Goal: Transaction & Acquisition: Purchase product/service

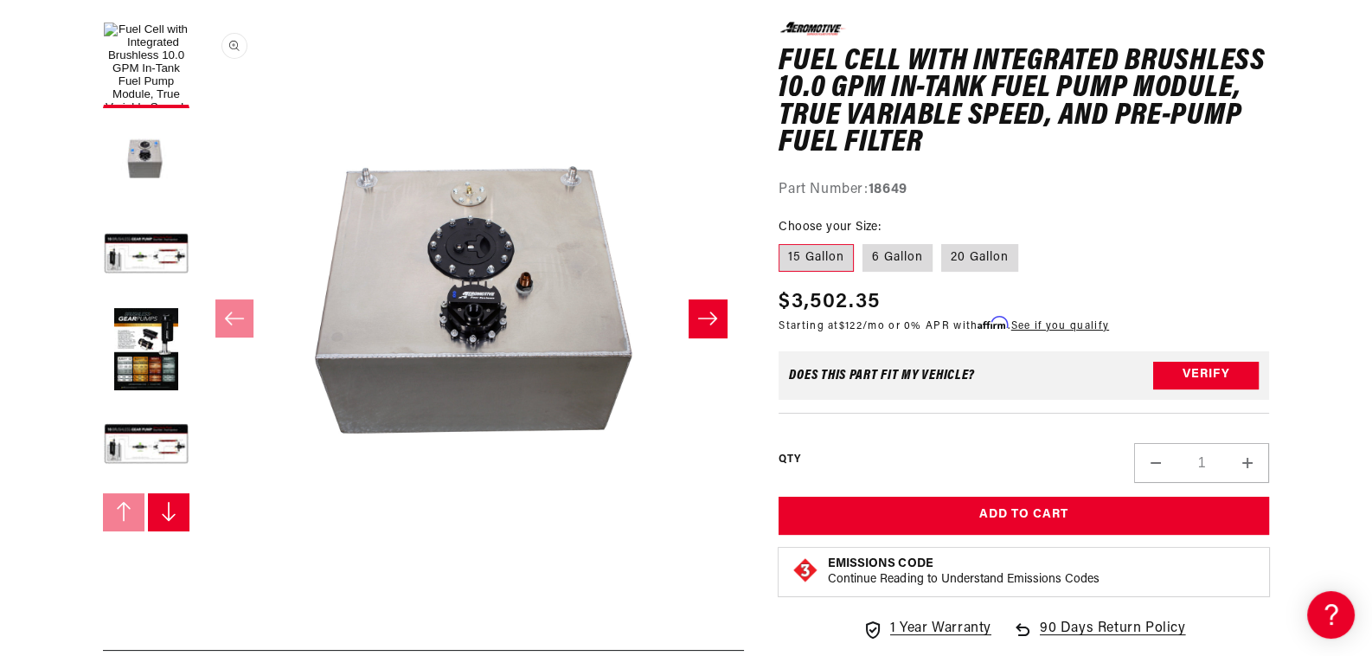
scroll to position [260, 0]
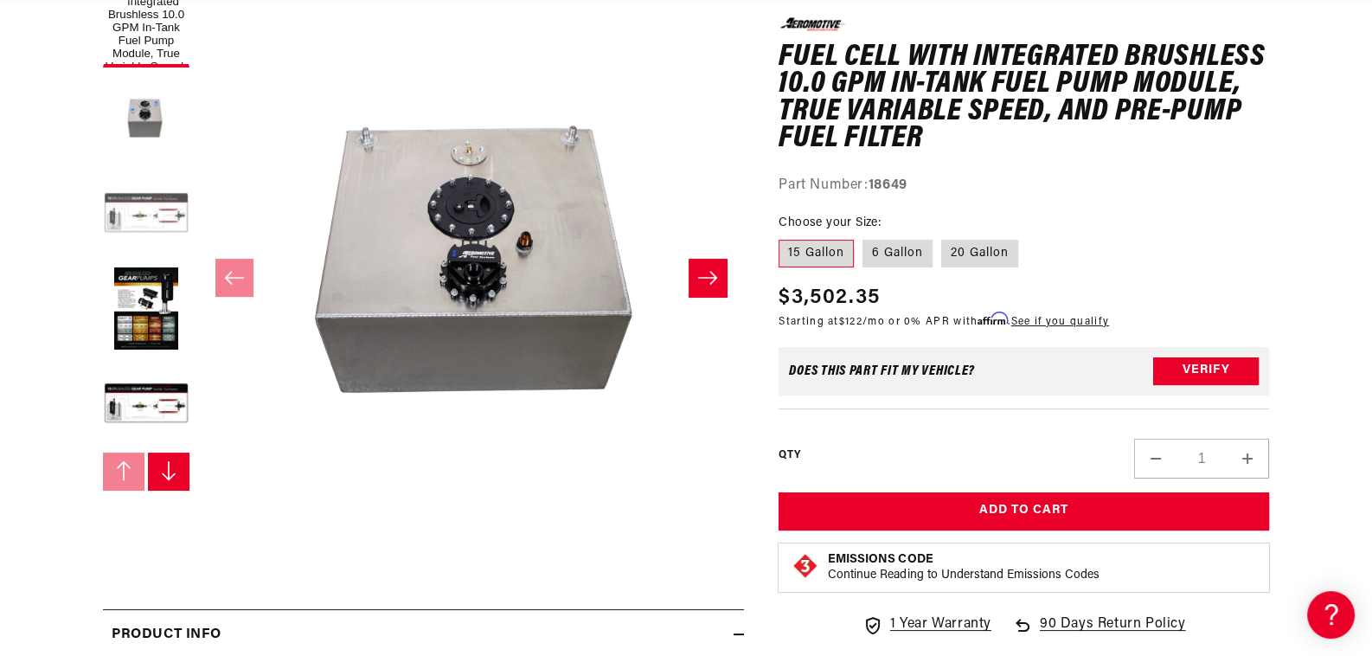
click at [103, 258] on button "Load image 3 in gallery view" at bounding box center [146, 214] width 87 height 87
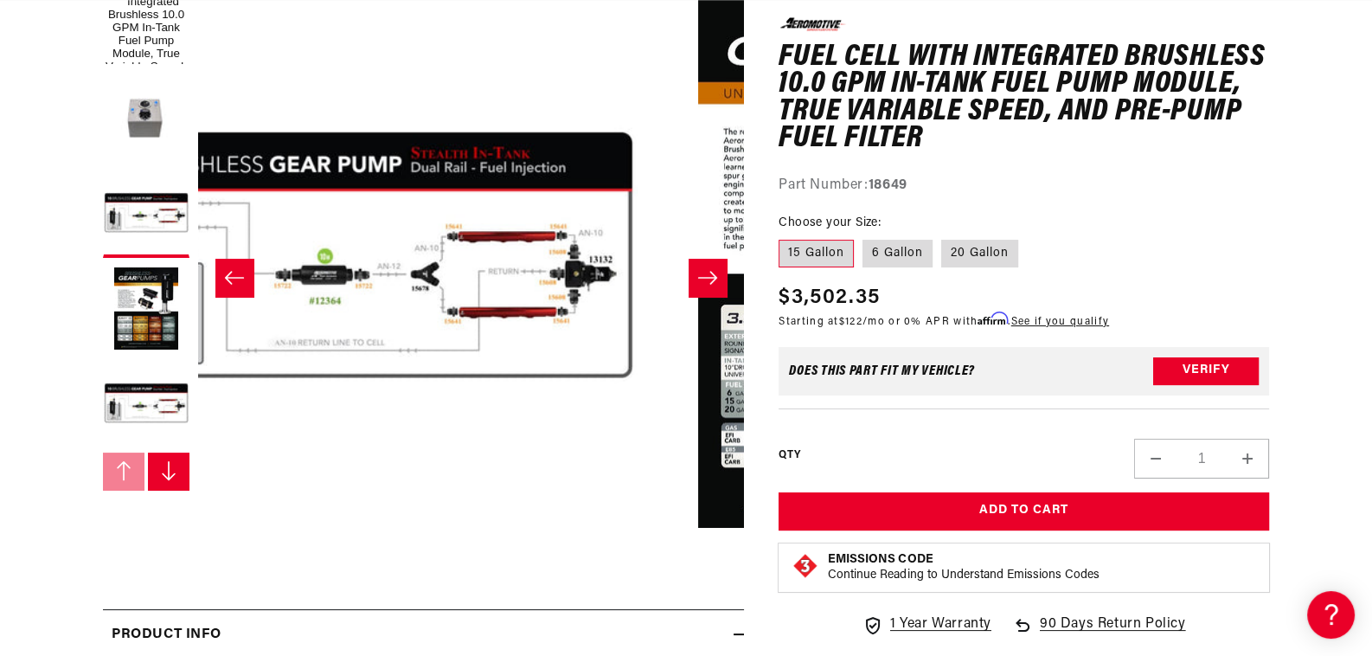
scroll to position [0, 856]
click at [105, 353] on button "Load image 4 in gallery view" at bounding box center [146, 309] width 87 height 87
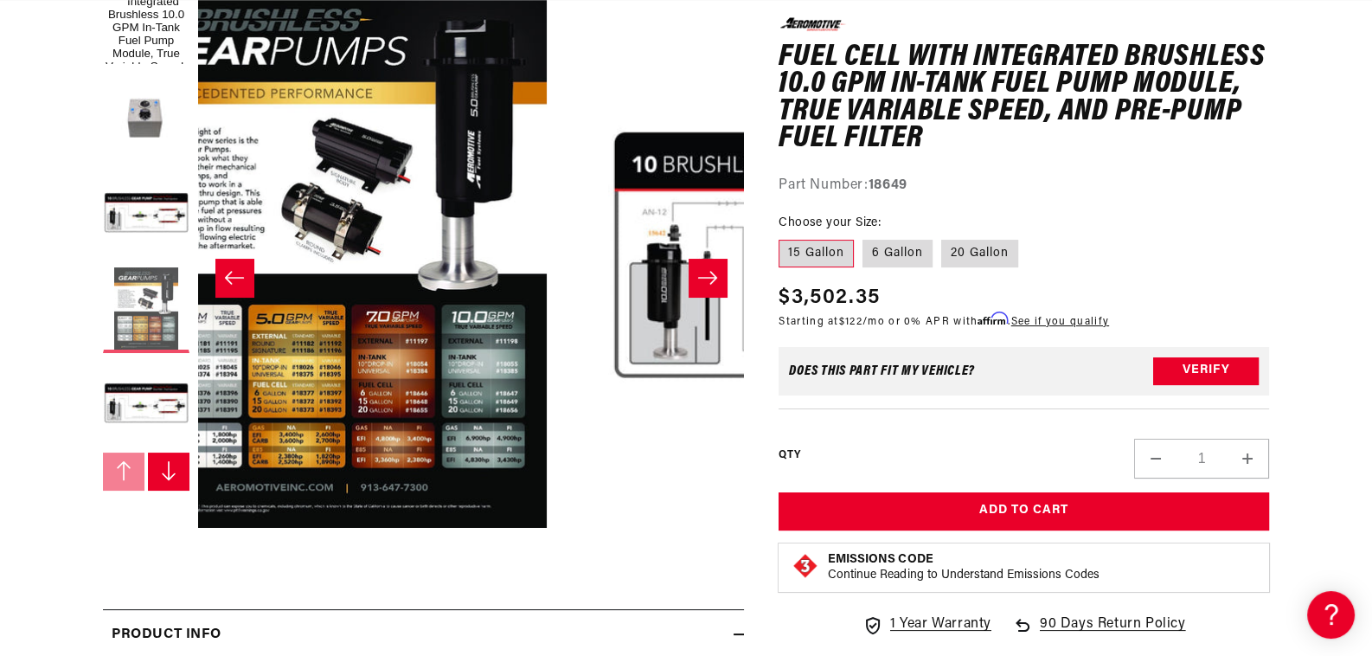
scroll to position [0, 1799]
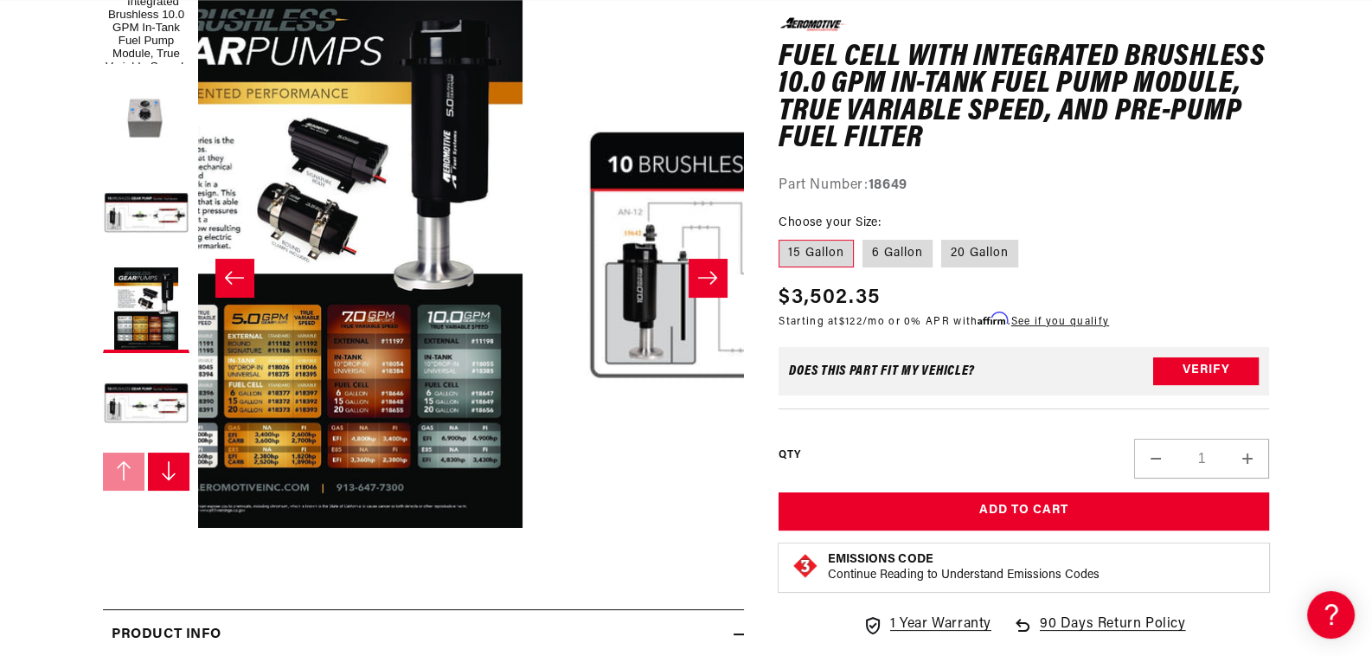
click at [37, 528] on button "Open media 4 in modal" at bounding box center [37, 528] width 0 height 0
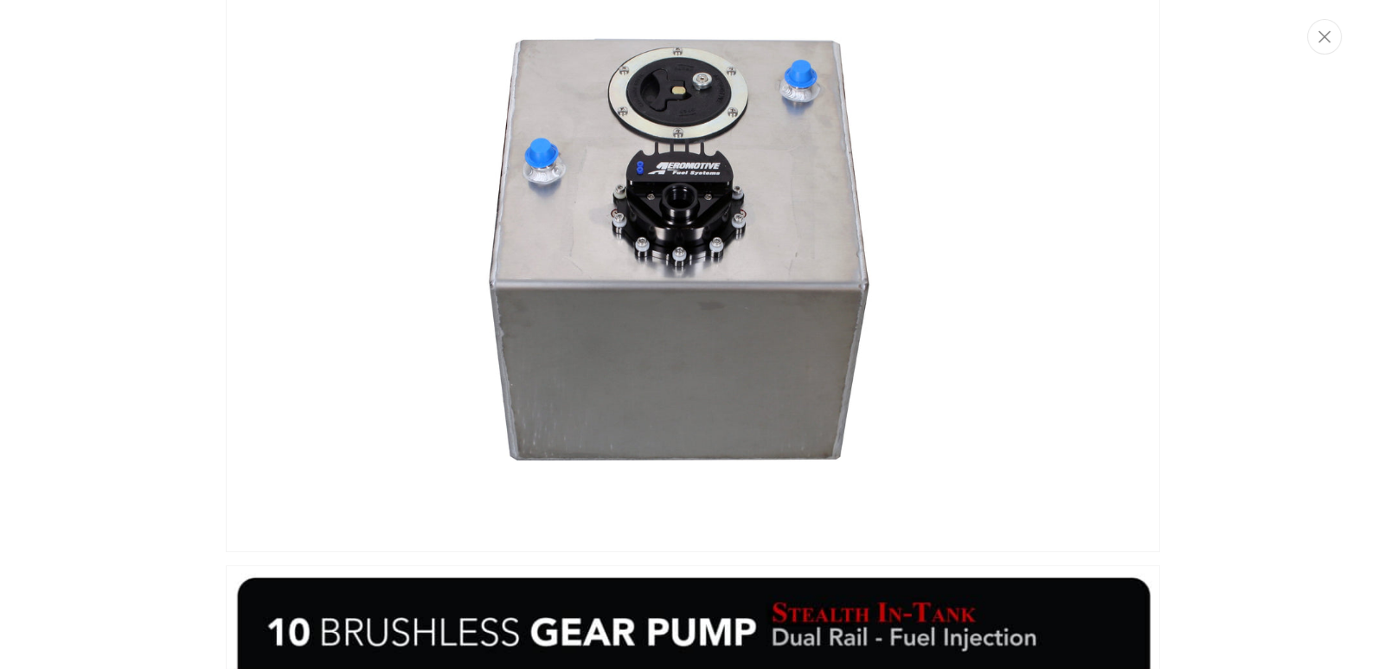
scroll to position [0, 671]
